Goal: Information Seeking & Learning: Learn about a topic

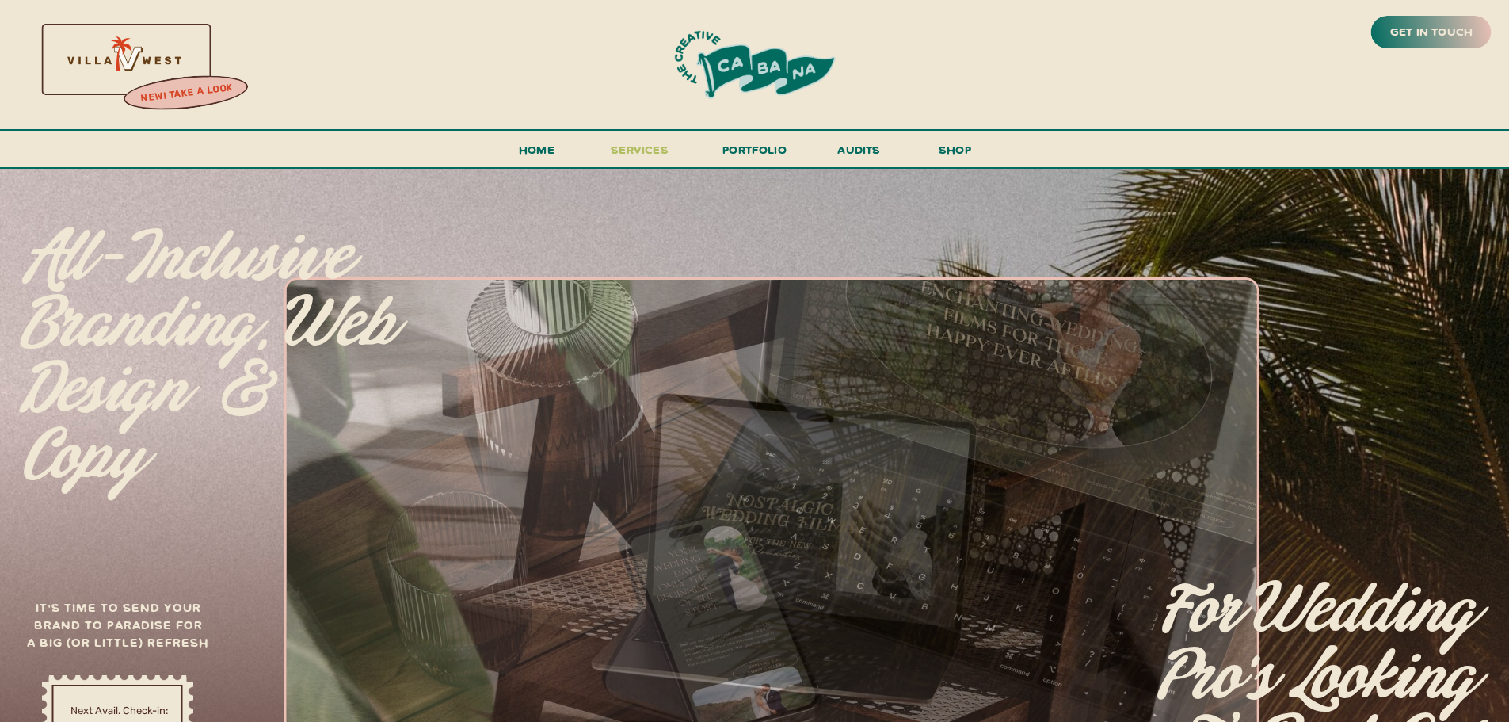
click at [634, 151] on span "services" at bounding box center [640, 149] width 58 height 15
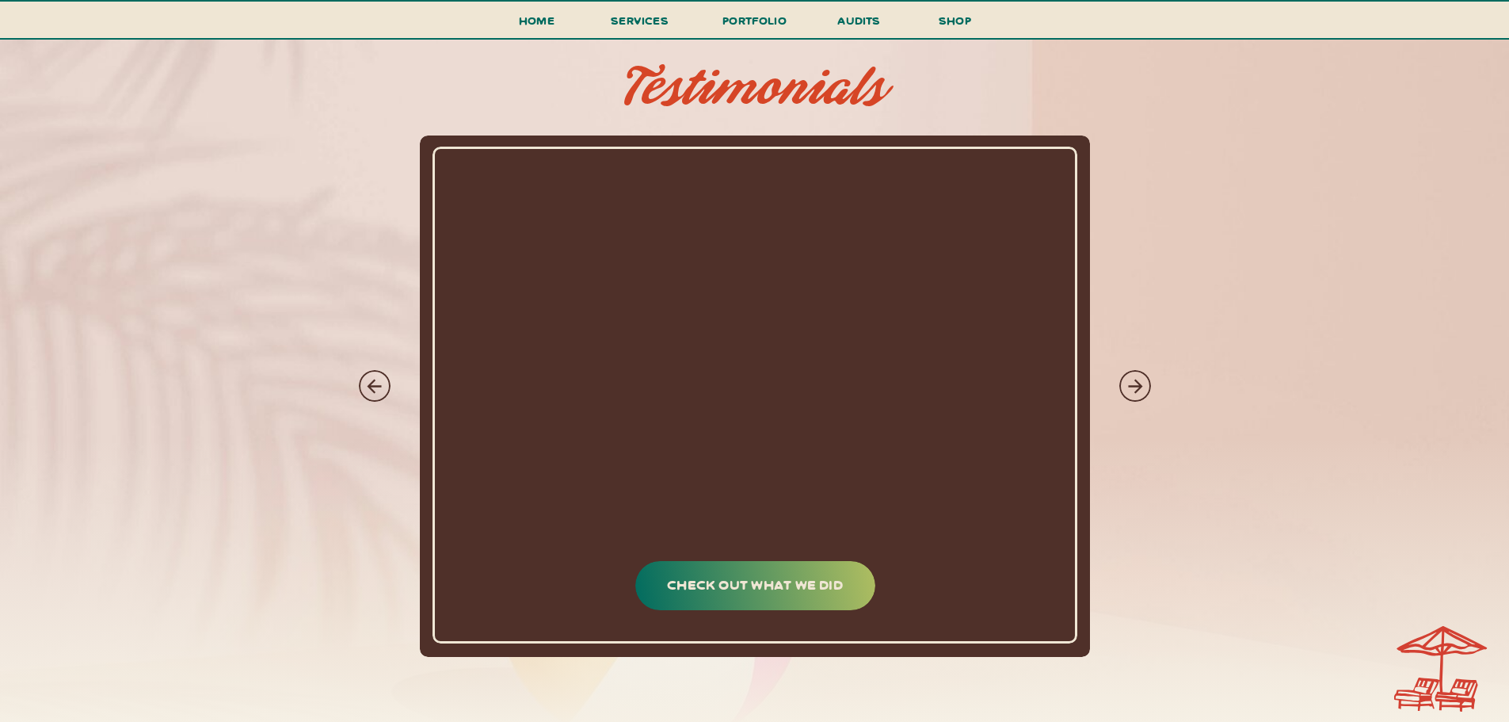
scroll to position [7683, 0]
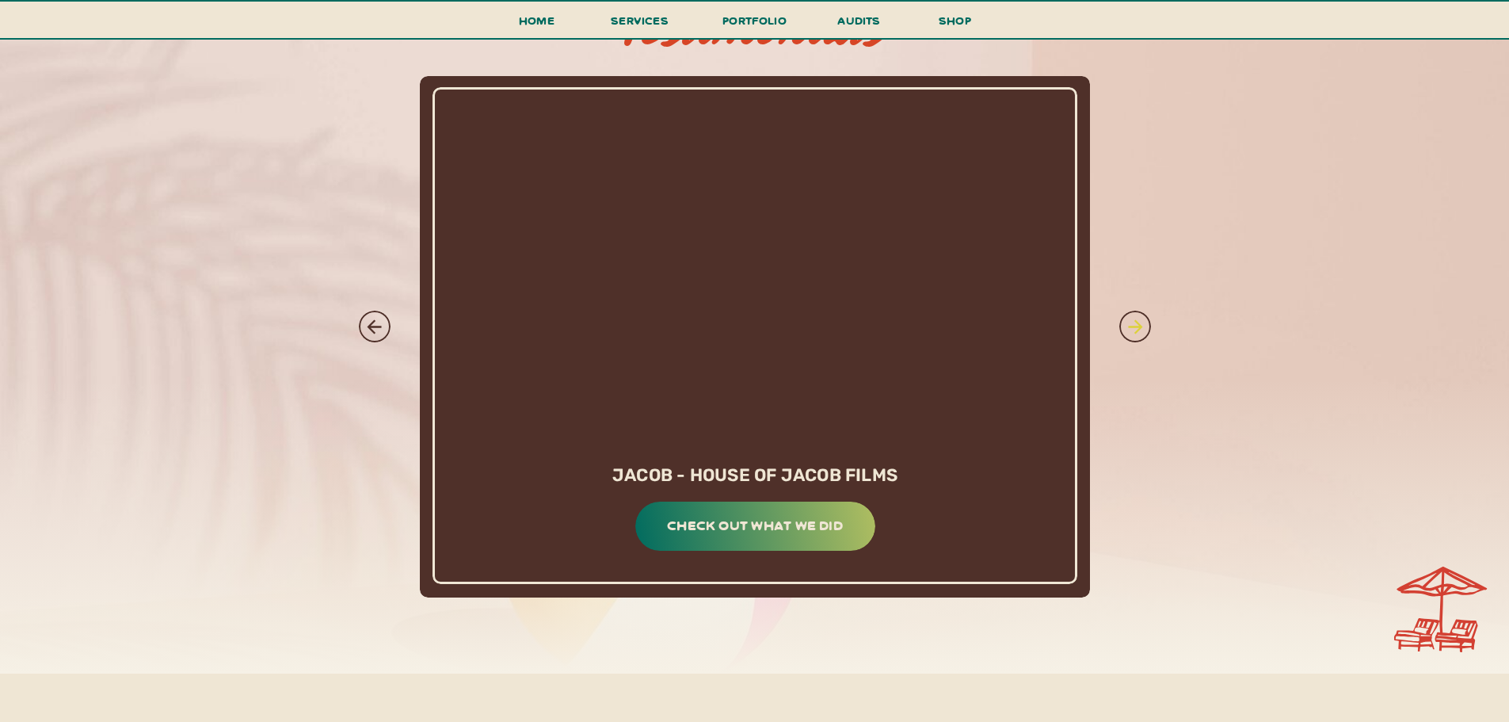
click at [1128, 325] on icon at bounding box center [1135, 326] width 21 height 21
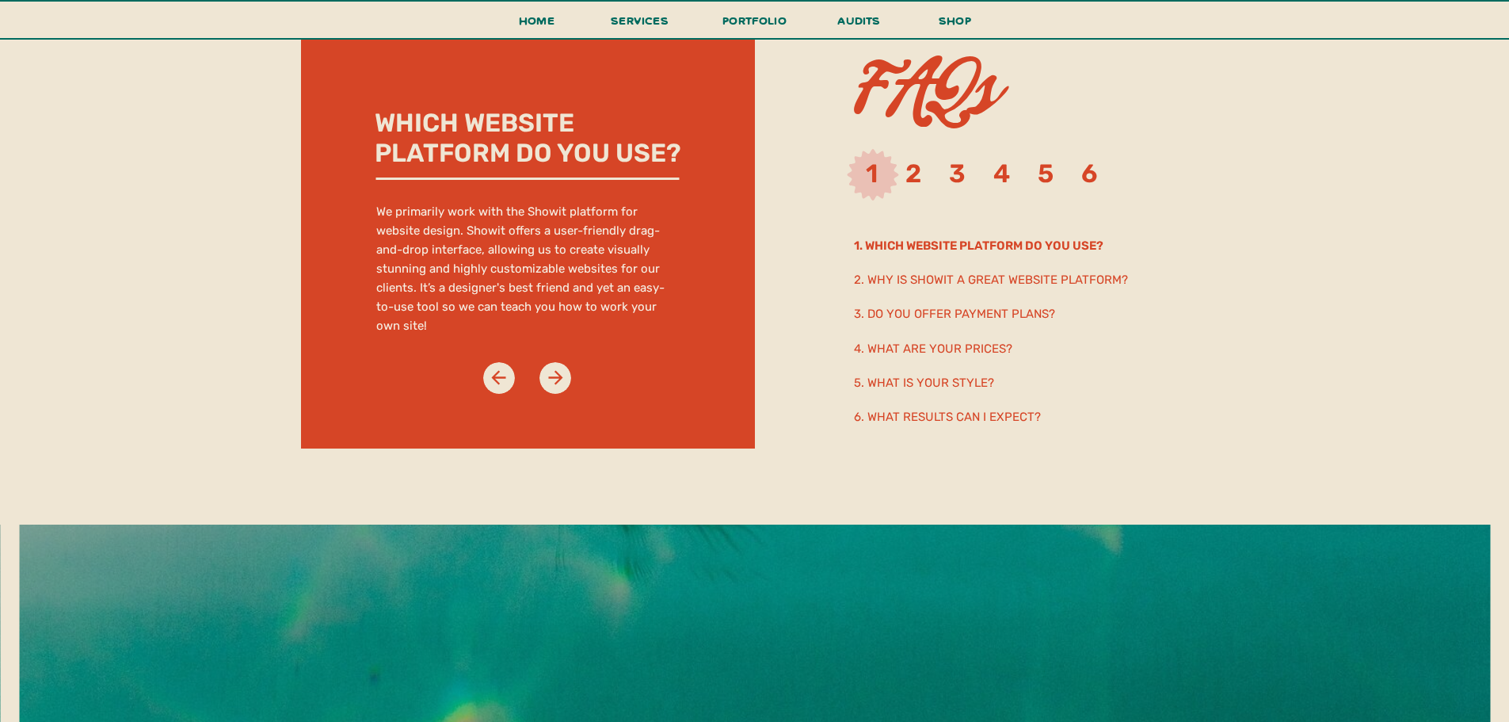
scroll to position [8475, 0]
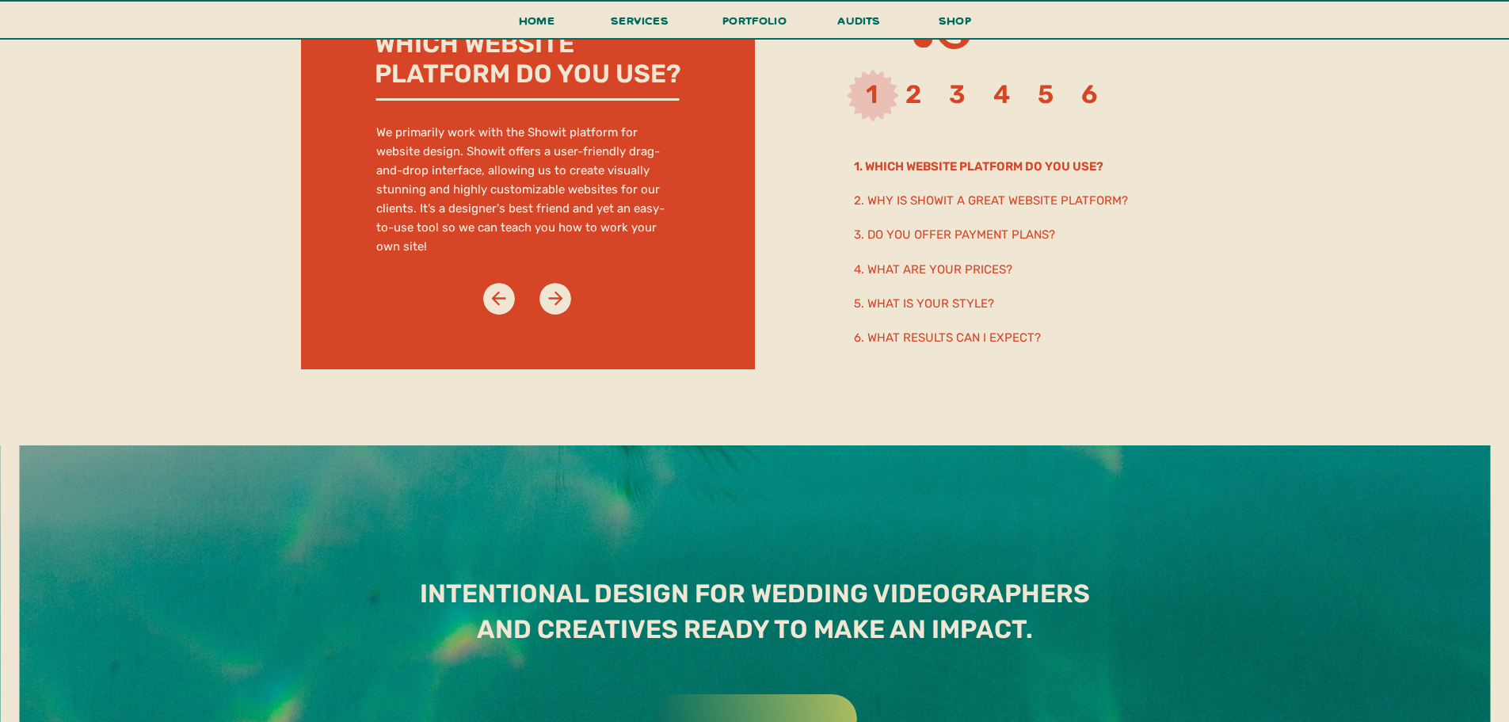
click at [981, 268] on h2 "4. What are your prices?" at bounding box center [994, 268] width 280 height 17
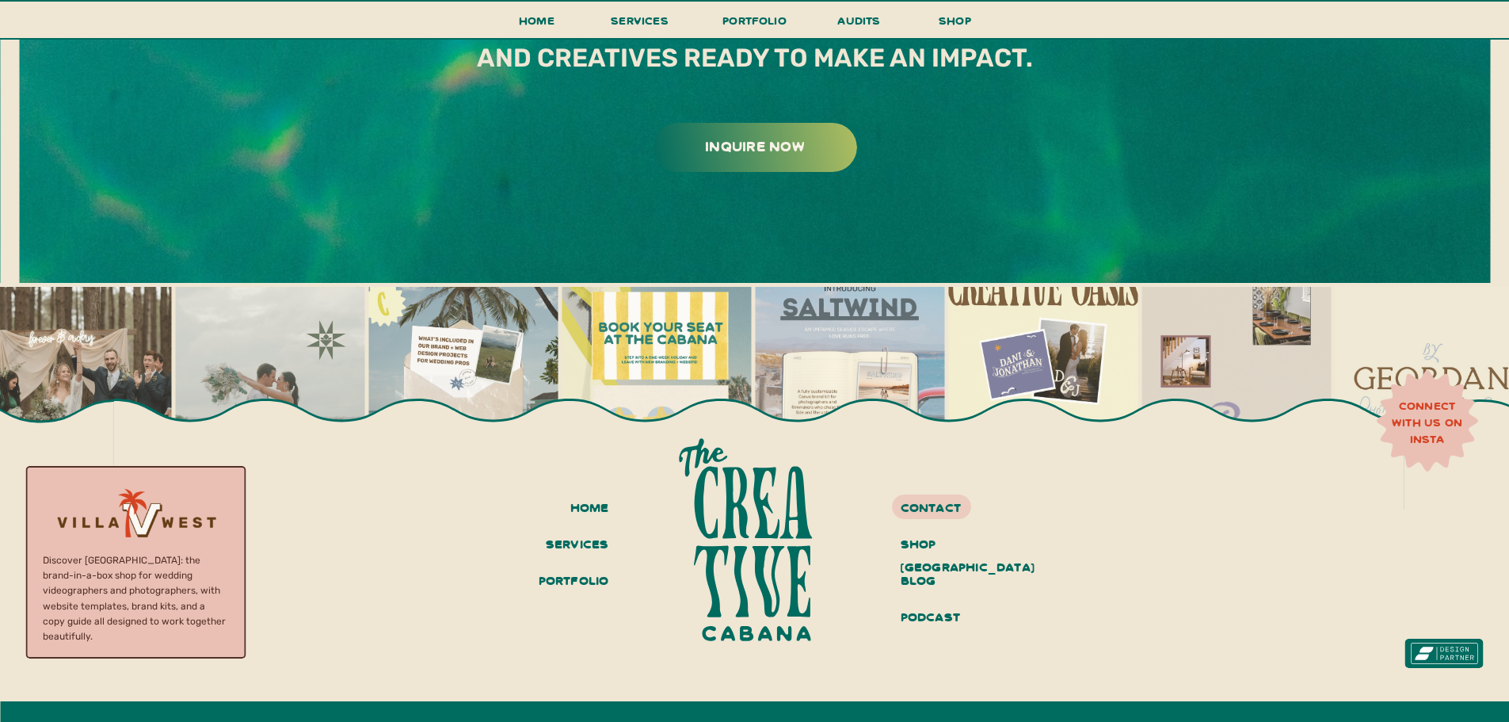
scroll to position [9056, 0]
